Goal: Contribute content: Add original content to the website for others to see

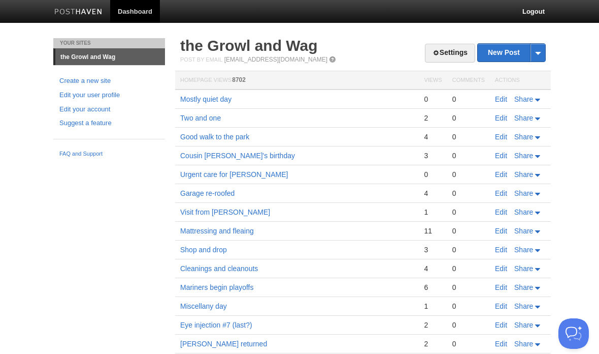
click at [502, 50] on link "New Post" at bounding box center [512, 53] width 68 height 18
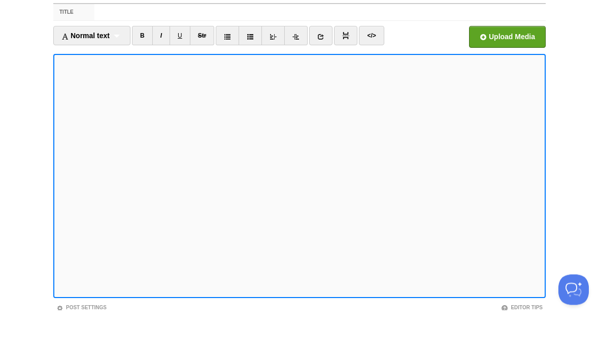
click at [596, 87] on body "Dashboard Logout Your Sites the Growl and Wag Create a new site Edit your user …" at bounding box center [299, 215] width 599 height 430
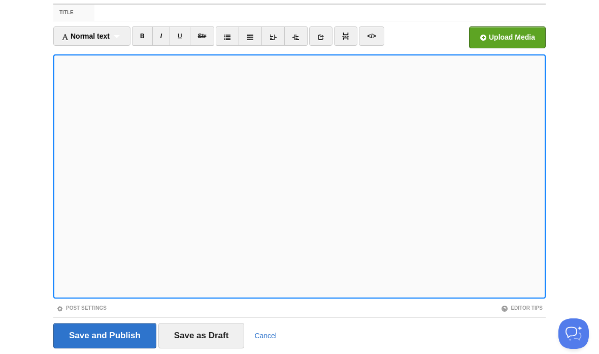
scroll to position [44, 0]
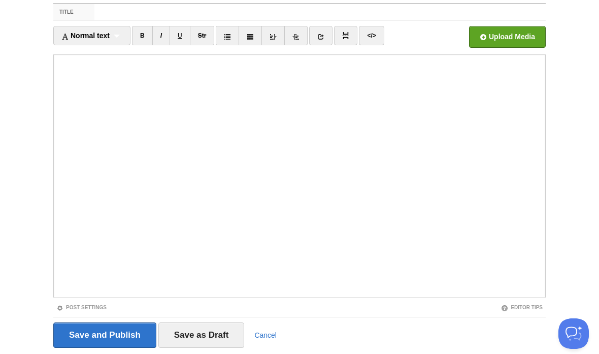
click at [135, 337] on input "Save and Publish" at bounding box center [104, 334] width 103 height 25
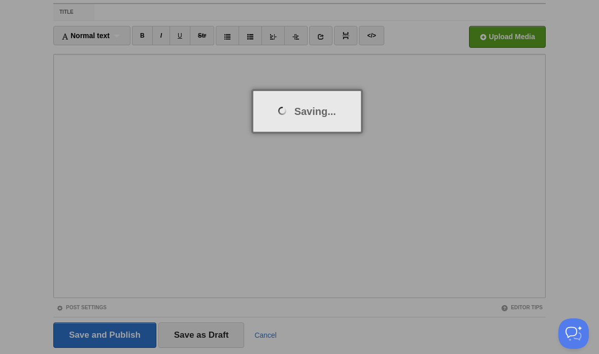
scroll to position [38, 0]
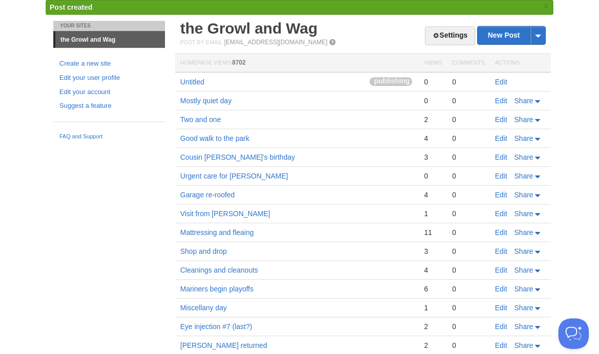
click at [505, 97] on link "Edit" at bounding box center [501, 101] width 12 height 8
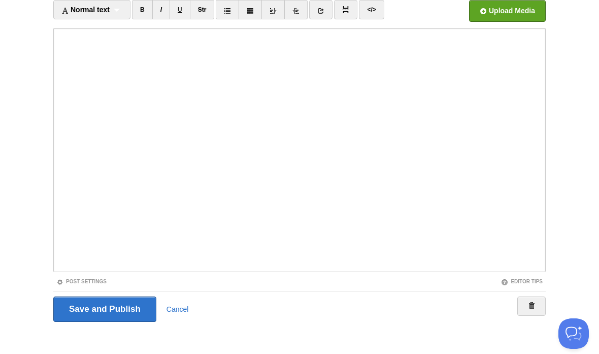
scroll to position [76, 0]
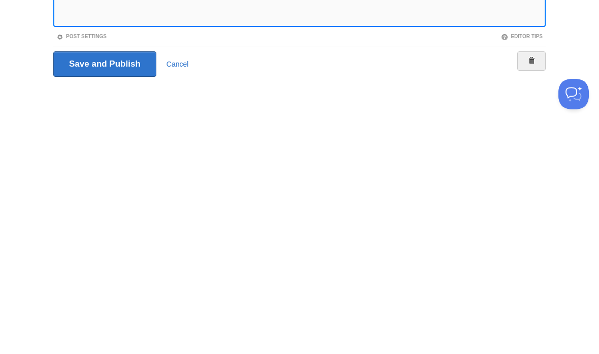
click at [404, 25] on iframe at bounding box center [299, 144] width 493 height 244
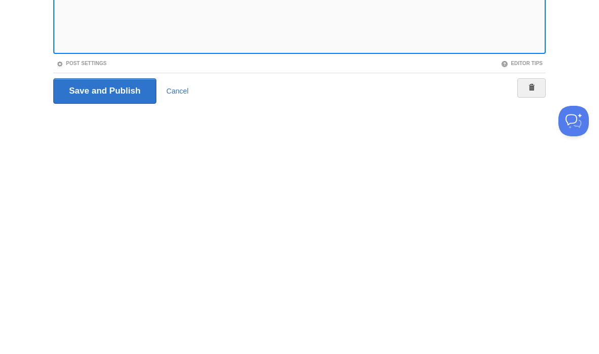
click at [427, 52] on iframe at bounding box center [299, 144] width 493 height 244
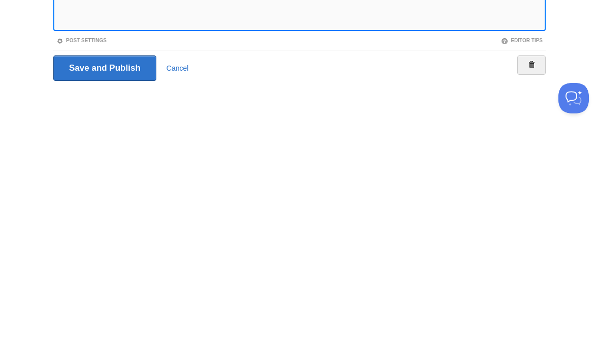
click at [54, 86] on fieldset "Title Mostly quiet day Normal text Normal text Heading 1 Heading 2 Heading 3 B …" at bounding box center [299, 148] width 493 height 352
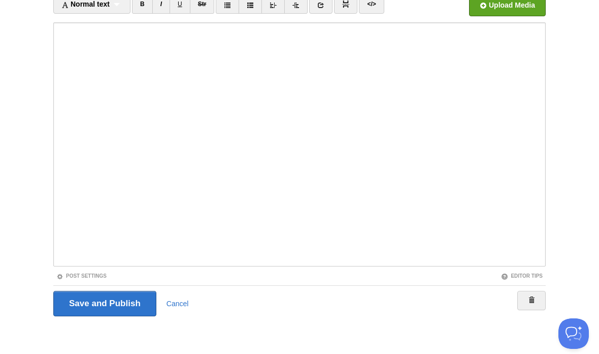
click at [128, 301] on input "Save and Publish" at bounding box center [104, 303] width 103 height 25
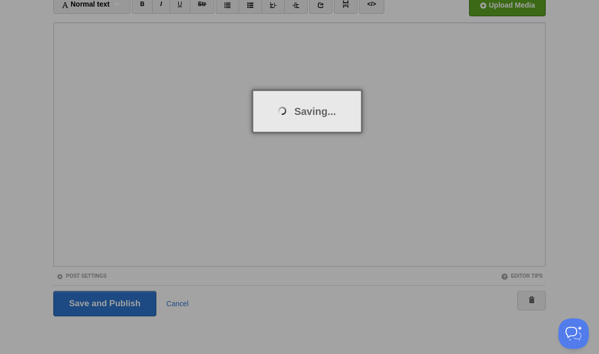
scroll to position [38, 0]
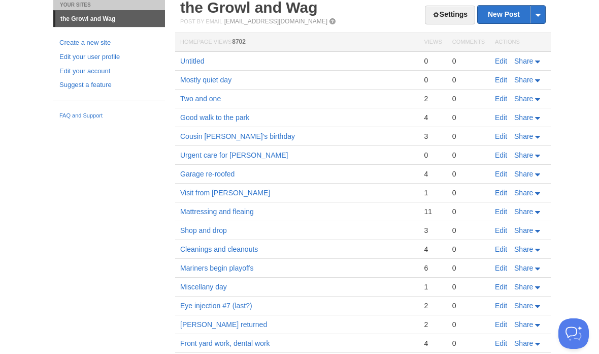
click at [503, 77] on link "Edit" at bounding box center [501, 80] width 12 height 8
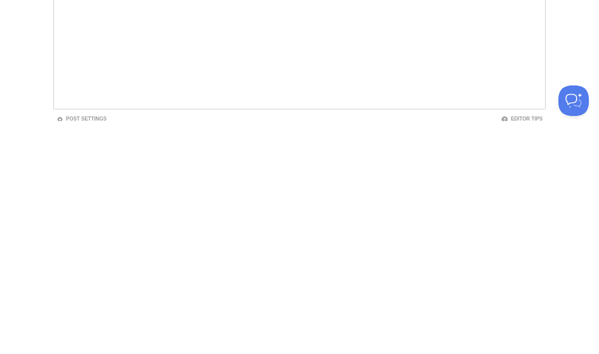
scroll to position [76, 0]
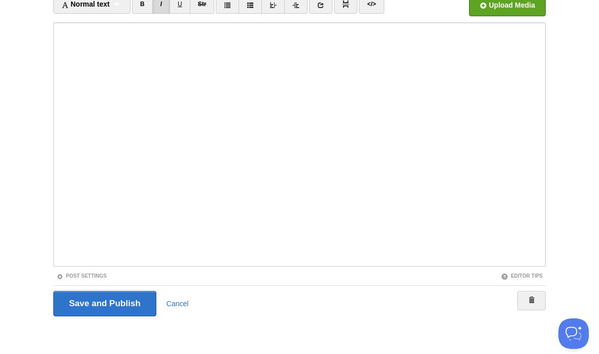
click at [142, 294] on input "Save and Publish" at bounding box center [104, 303] width 103 height 25
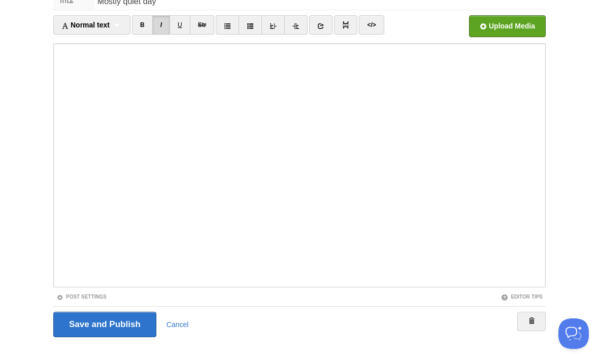
scroll to position [38, 0]
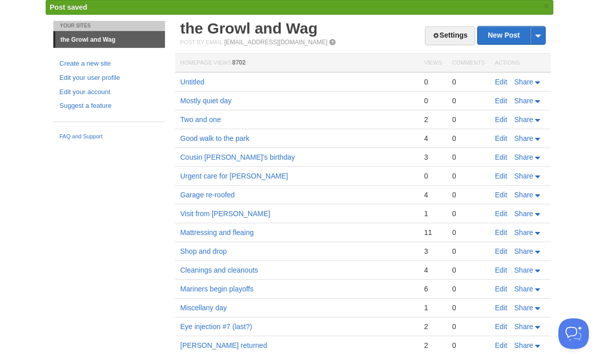
click at [501, 78] on link "Edit" at bounding box center [501, 82] width 12 height 8
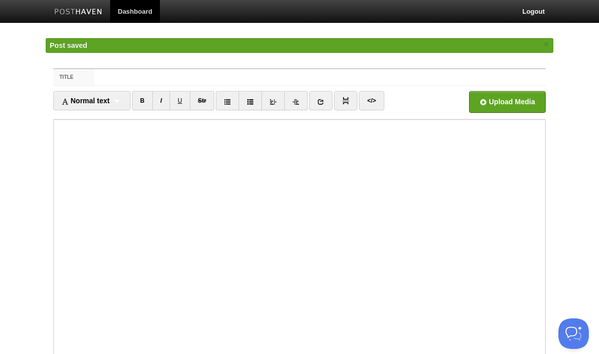
click at [65, 122] on iframe at bounding box center [299, 241] width 493 height 244
click at [56, 123] on iframe at bounding box center [299, 241] width 493 height 244
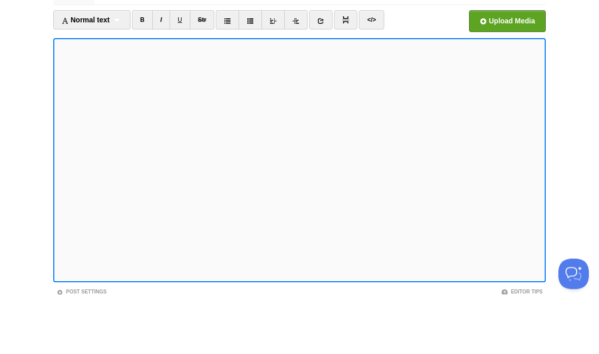
scroll to position [60, 0]
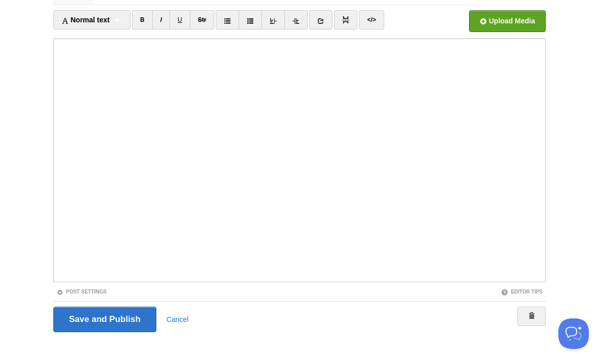
click at [126, 316] on input "Save and Publish" at bounding box center [104, 318] width 103 height 25
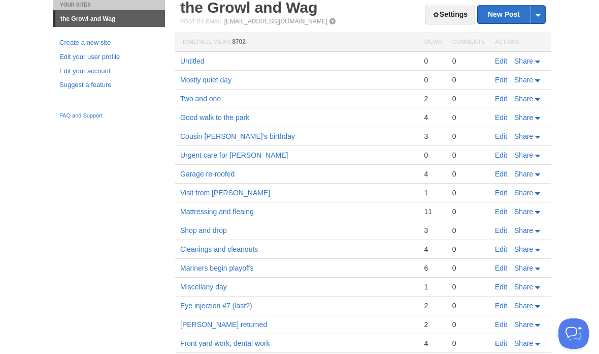
scroll to position [37, 0]
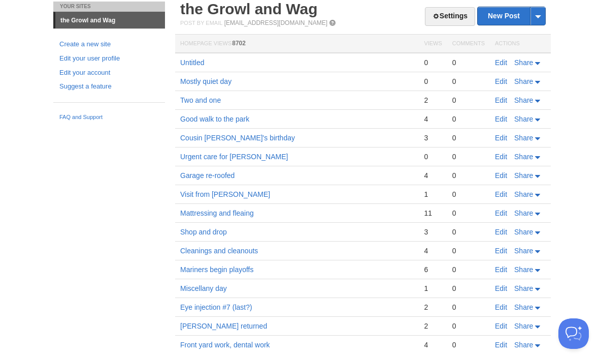
click at [505, 58] on link "Edit" at bounding box center [501, 62] width 12 height 8
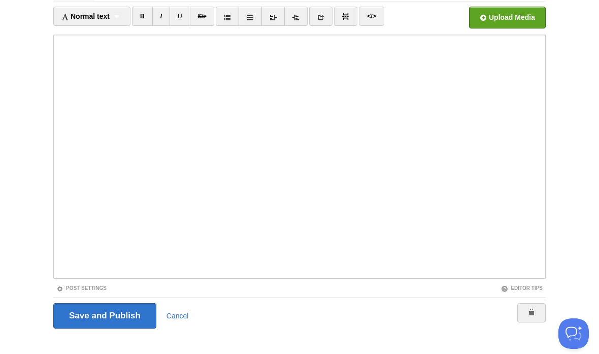
scroll to position [76, 0]
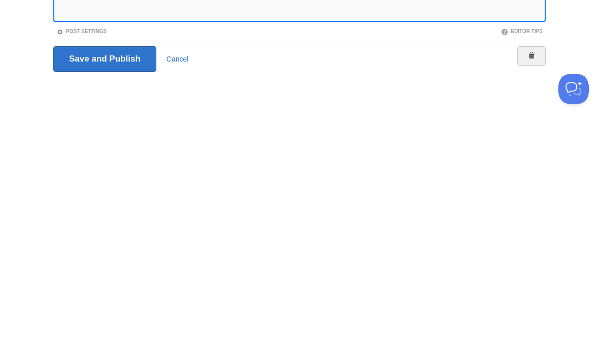
click at [579, 85] on button "Open Beacon popover" at bounding box center [574, 89] width 30 height 30
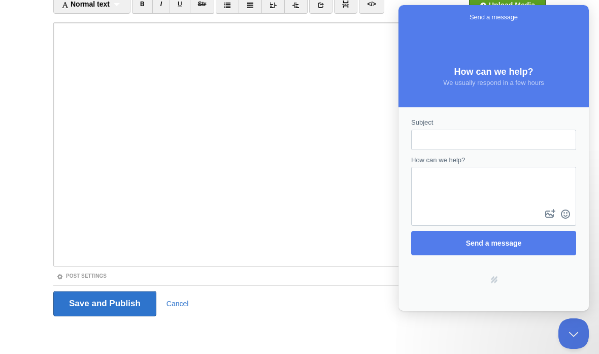
scroll to position [0, 0]
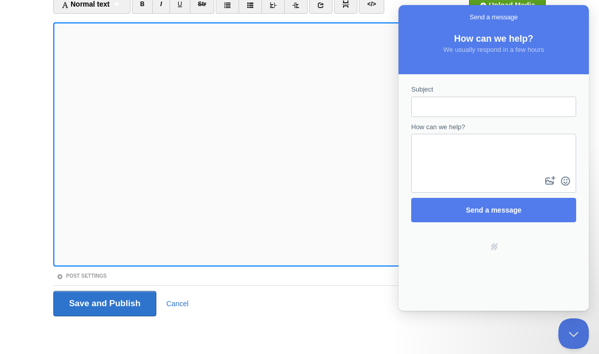
click at [500, 241] on div "Powered by Help Scout hs-logo" at bounding box center [494, 246] width 184 height 39
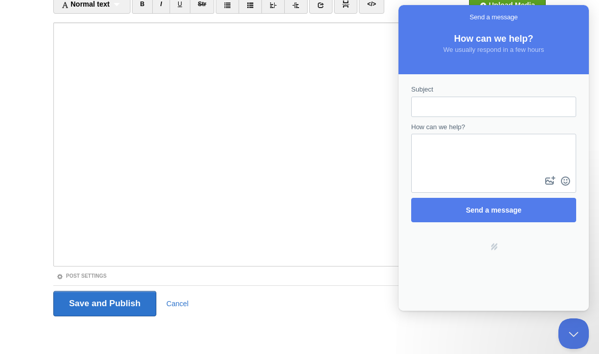
click at [492, 256] on div "Powered by Help Scout hs-logo" at bounding box center [494, 246] width 184 height 39
click at [576, 338] on button "Close Beacon popover" at bounding box center [574, 333] width 30 height 30
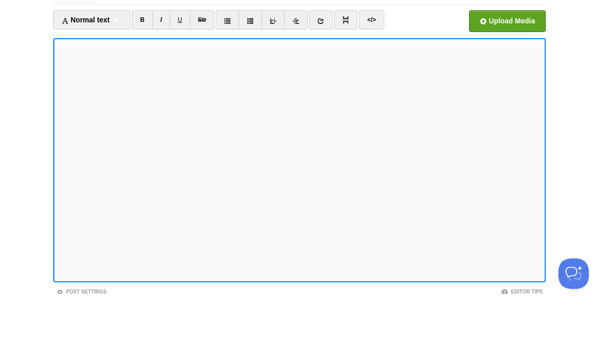
scroll to position [60, 0]
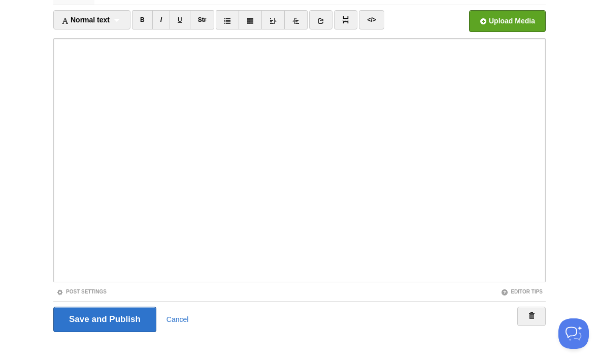
click at [131, 314] on input "Save and Publish" at bounding box center [104, 318] width 103 height 25
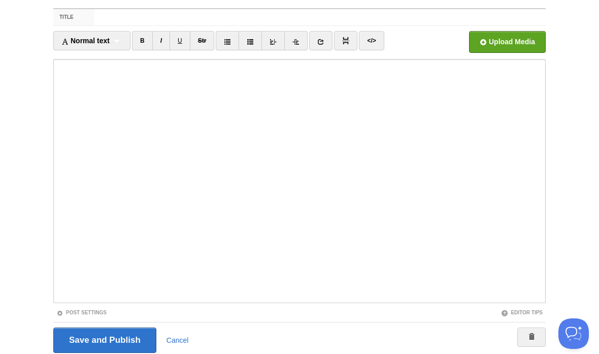
scroll to position [38, 0]
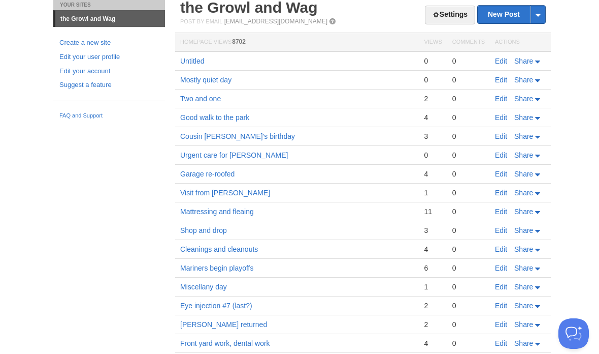
click at [499, 57] on link "Edit" at bounding box center [501, 61] width 12 height 8
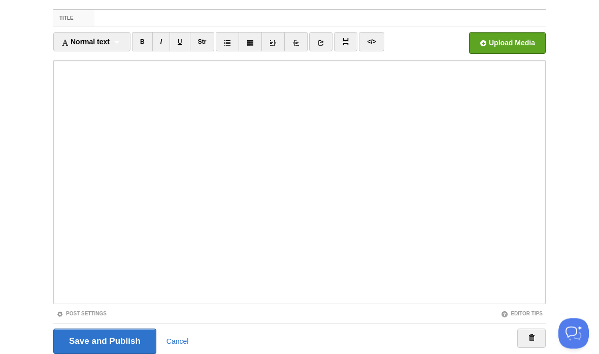
scroll to position [76, 0]
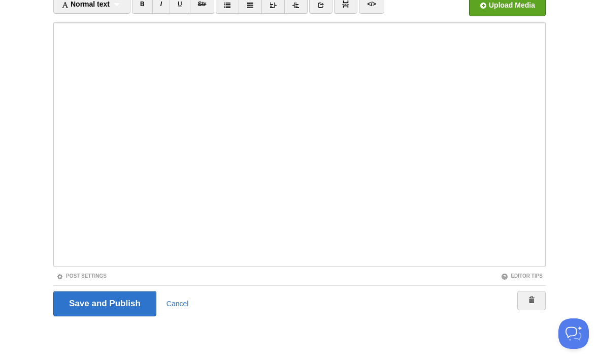
click at [142, 304] on input "Save and Publish" at bounding box center [104, 303] width 103 height 25
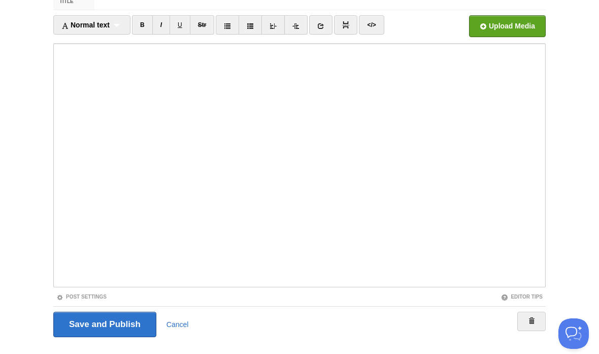
scroll to position [38, 0]
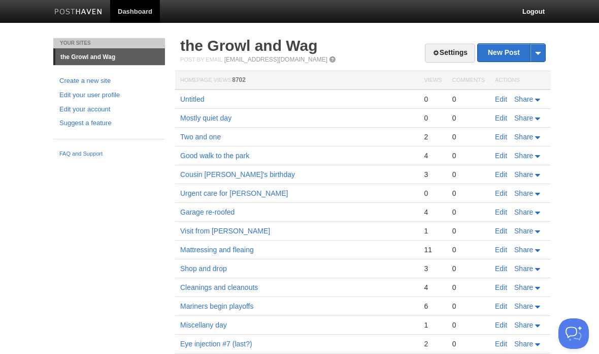
click at [506, 97] on link "Edit" at bounding box center [501, 99] width 12 height 8
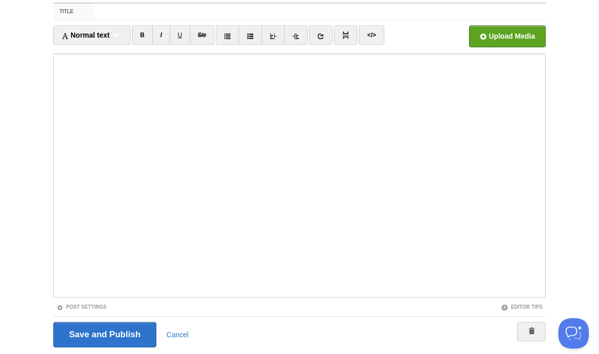
scroll to position [76, 0]
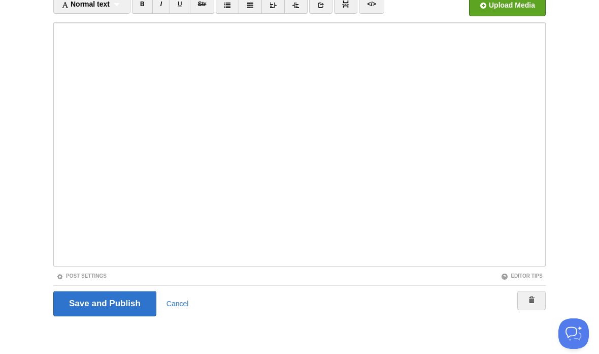
click at [127, 297] on input "Save and Publish" at bounding box center [104, 303] width 103 height 25
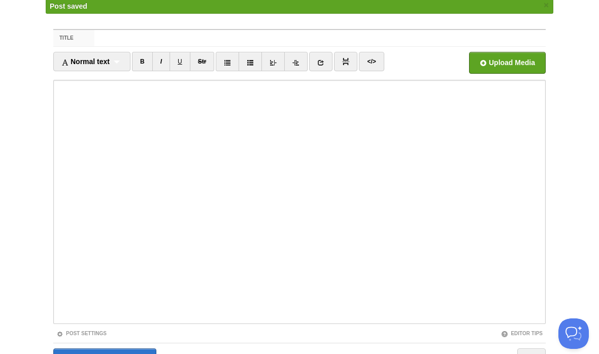
scroll to position [38, 0]
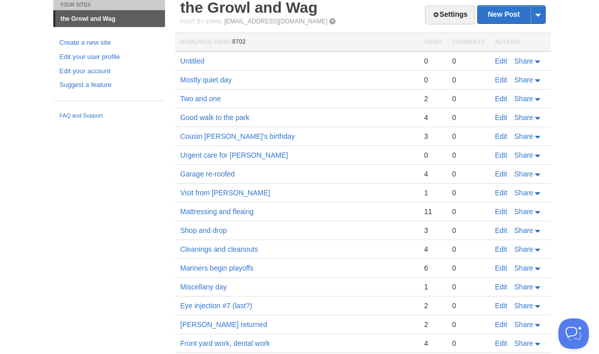
click at [499, 58] on link "Edit" at bounding box center [501, 61] width 12 height 8
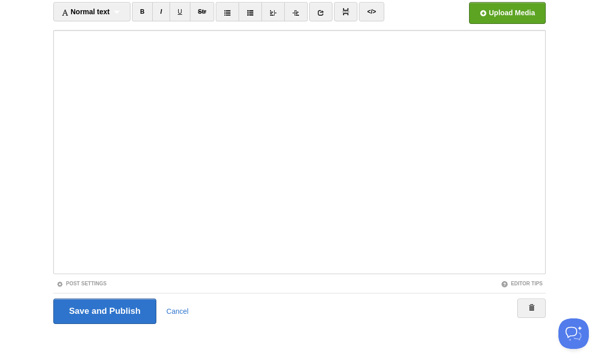
scroll to position [76, 0]
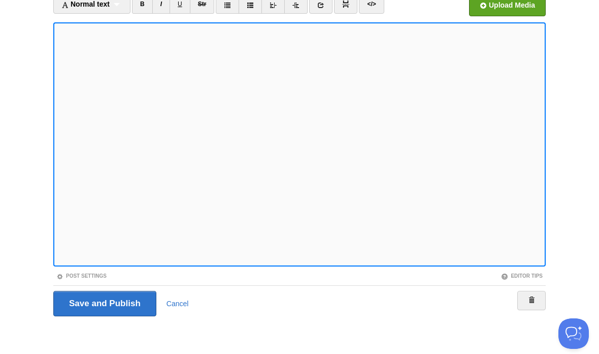
click at [183, 299] on link "Cancel" at bounding box center [178, 303] width 22 height 8
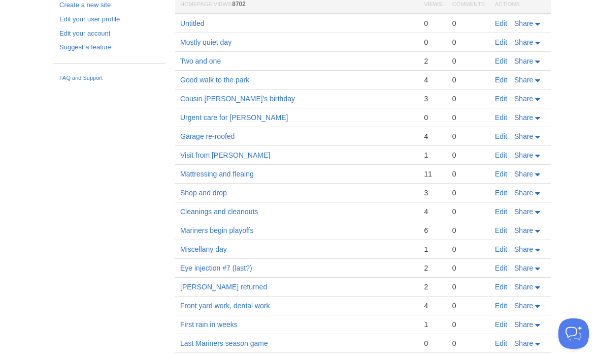
click at [500, 26] on link "Edit" at bounding box center [501, 23] width 12 height 8
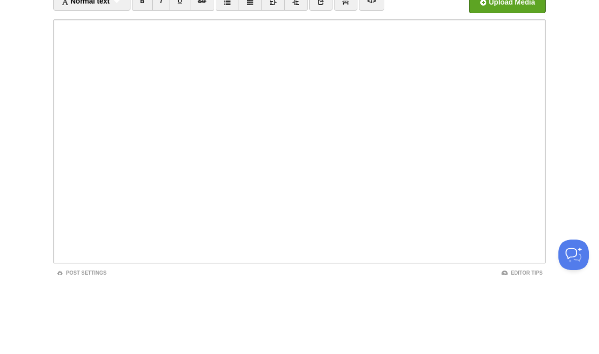
scroll to position [76, 0]
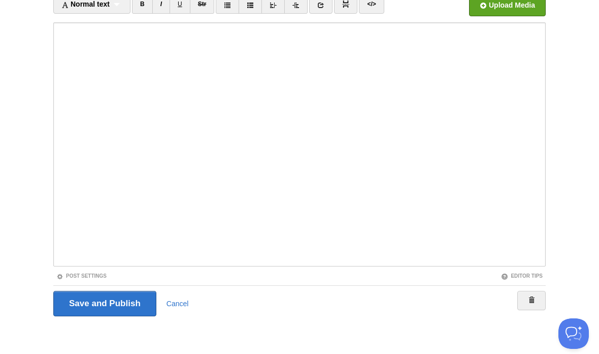
click at [133, 304] on input "Save and Publish" at bounding box center [104, 303] width 103 height 25
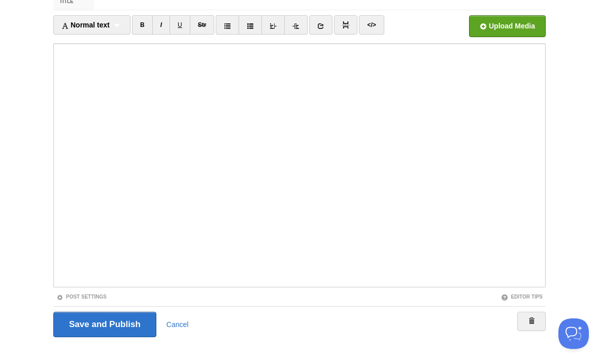
scroll to position [38, 0]
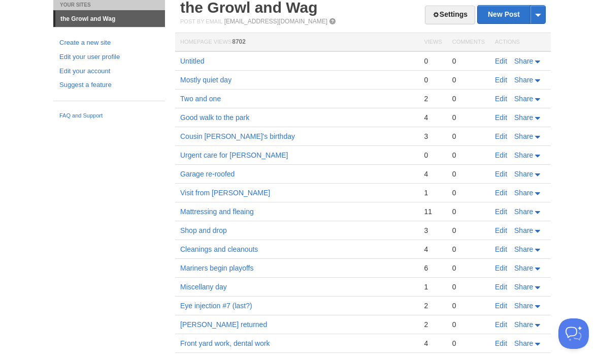
click at [506, 60] on link "Edit" at bounding box center [501, 61] width 12 height 8
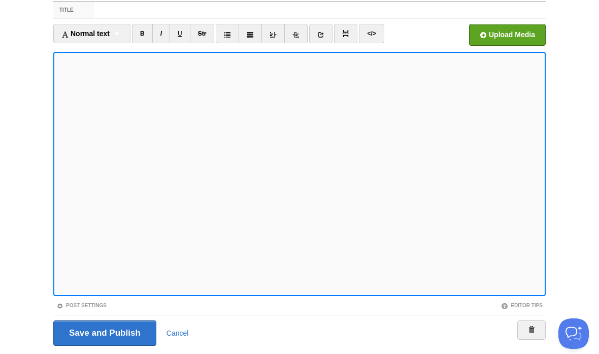
scroll to position [47, 0]
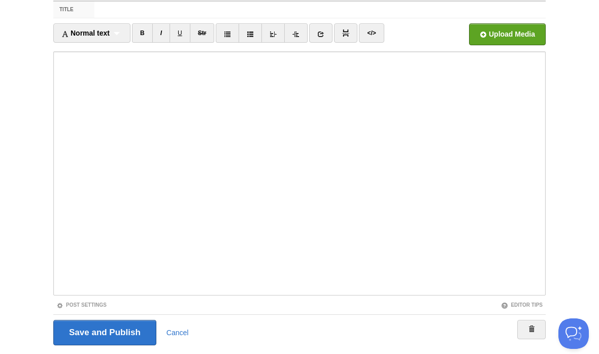
click at [128, 328] on input "Save and Publish" at bounding box center [104, 332] width 103 height 25
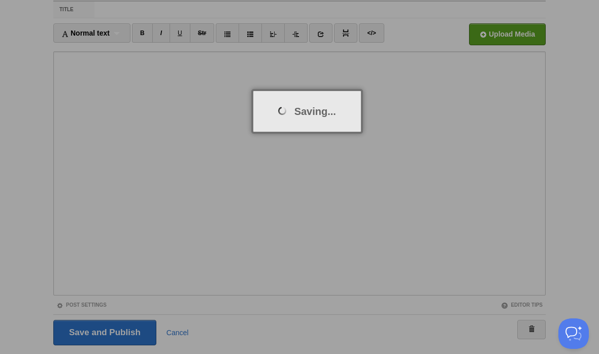
scroll to position [38, 0]
